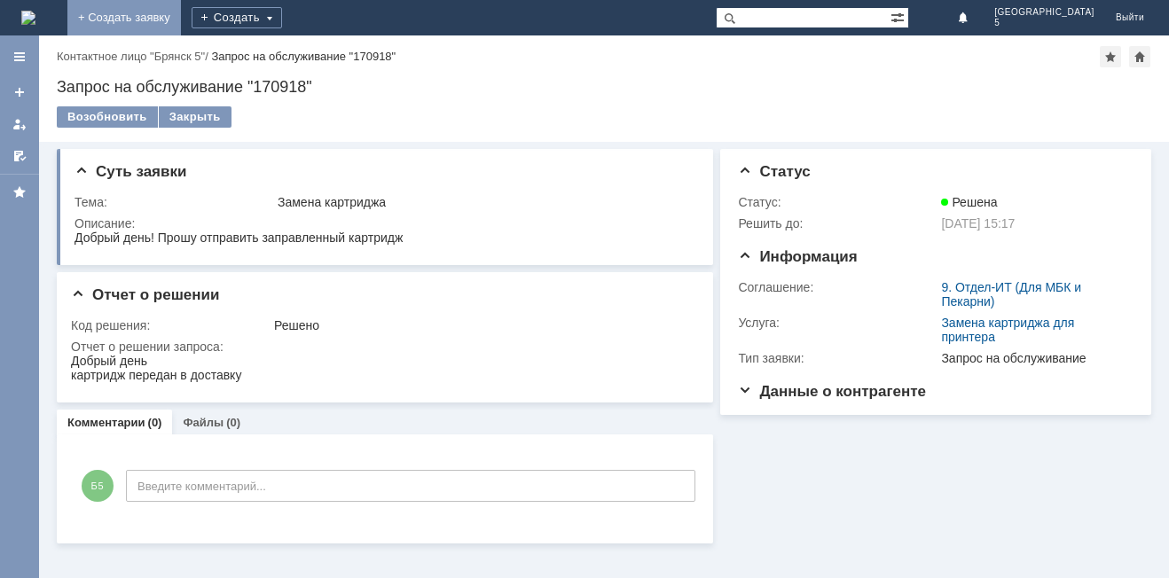
click at [181, 16] on link "+ Создать заявку" at bounding box center [124, 17] width 114 height 35
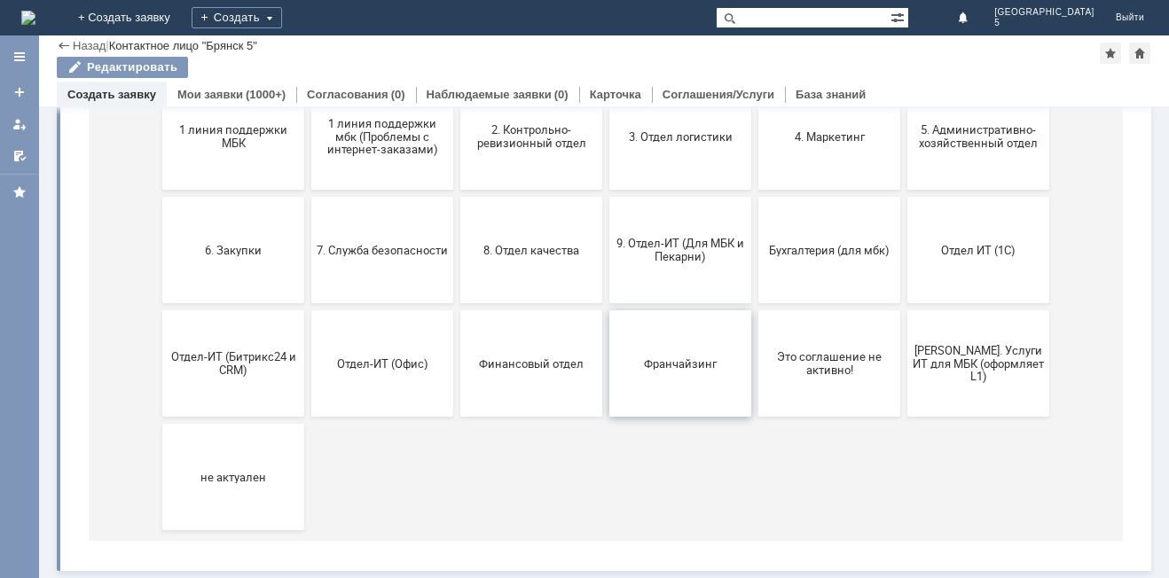
scroll to position [258, 0]
click at [645, 249] on span "9. Отдел-ИТ (Для МБК и Пекарни)" at bounding box center [680, 250] width 131 height 27
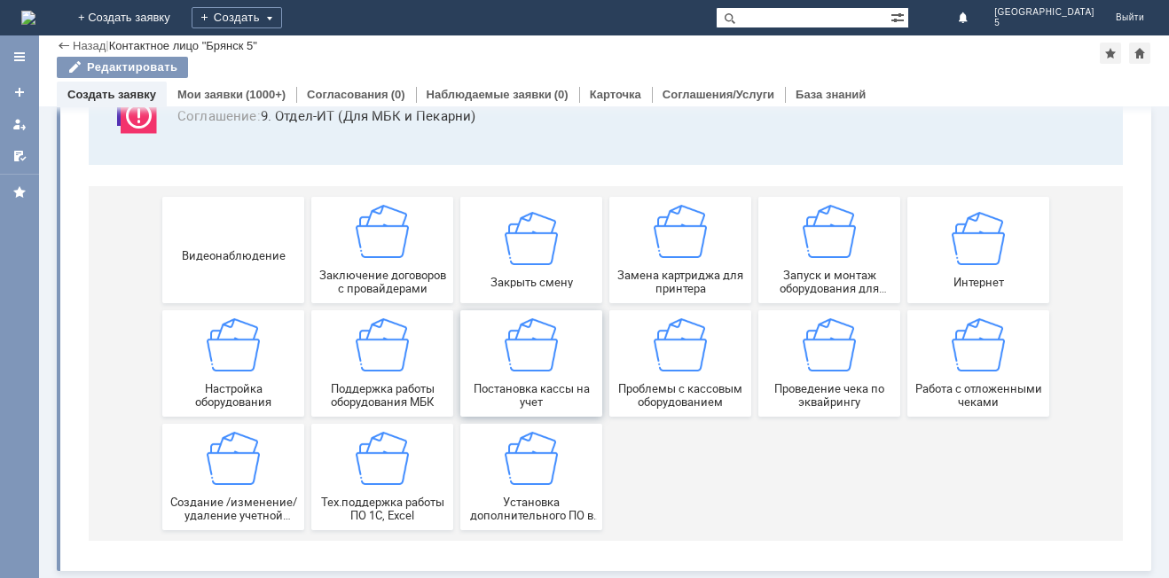
scroll to position [147, 0]
click at [679, 234] on img at bounding box center [680, 231] width 53 height 53
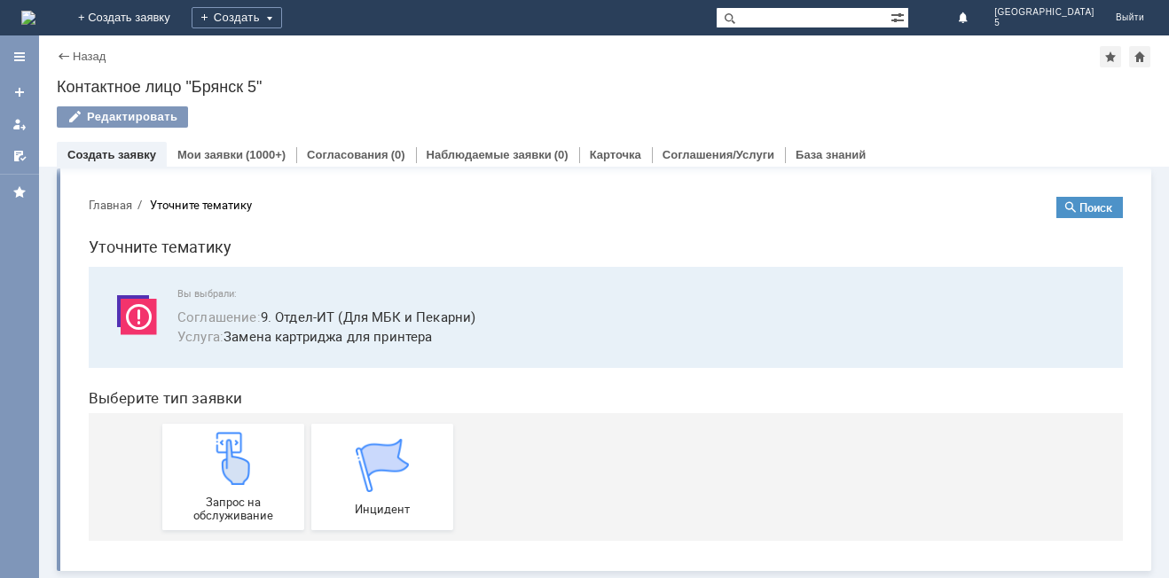
scroll to position [0, 0]
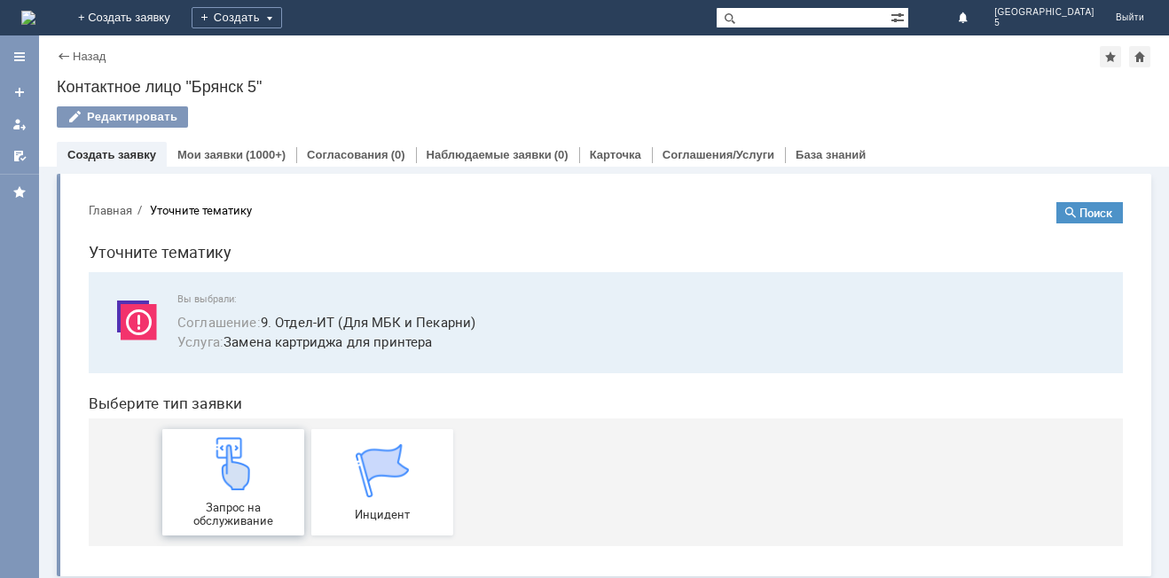
click at [248, 491] on div "Запрос на обслуживание" at bounding box center [233, 482] width 131 height 90
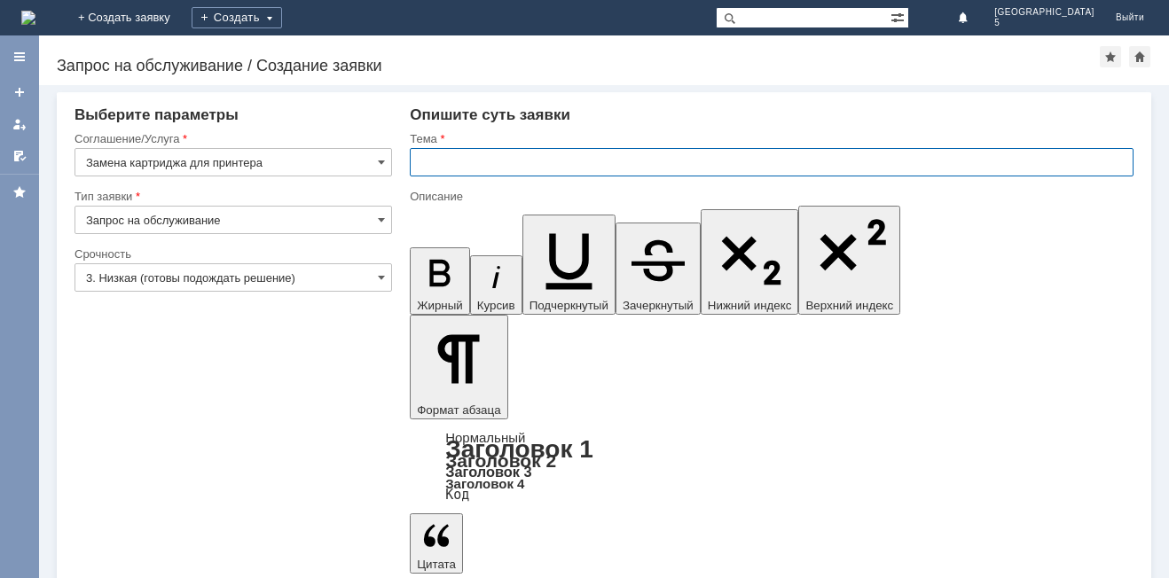
click at [432, 165] on input "text" at bounding box center [772, 162] width 724 height 28
type input "замена картриджа"
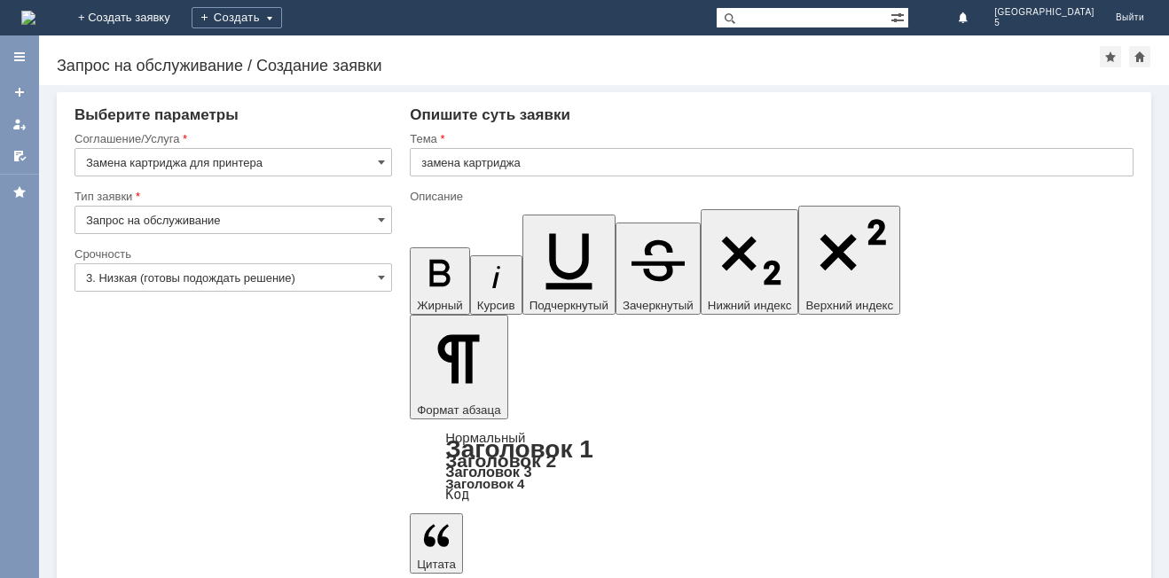
drag, startPoint x: 529, startPoint y: 4757, endPoint x: 580, endPoint y: 4754, distance: 50.6
